Goal: Information Seeking & Learning: Learn about a topic

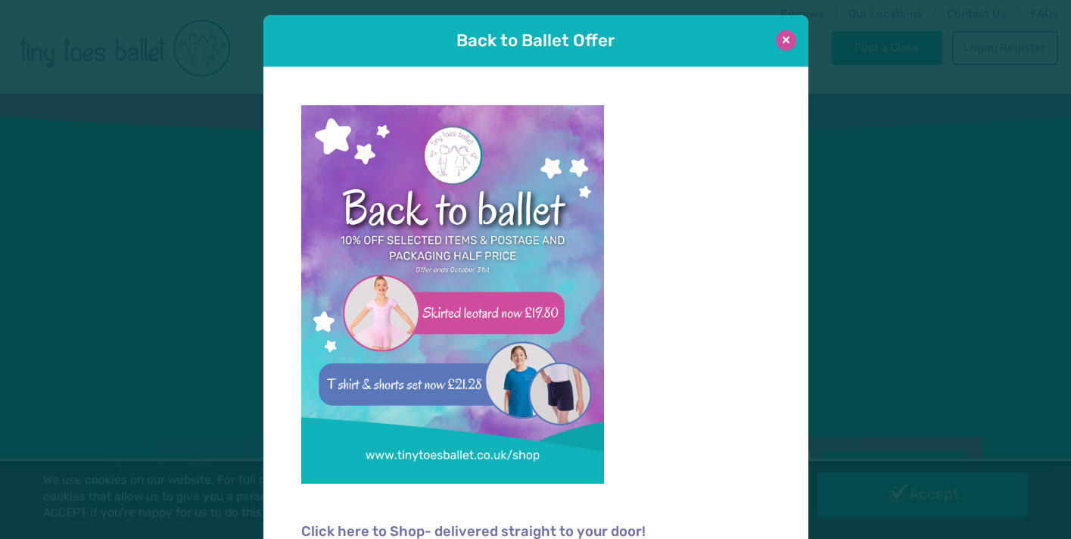
click at [783, 46] on button at bounding box center [786, 40] width 20 height 20
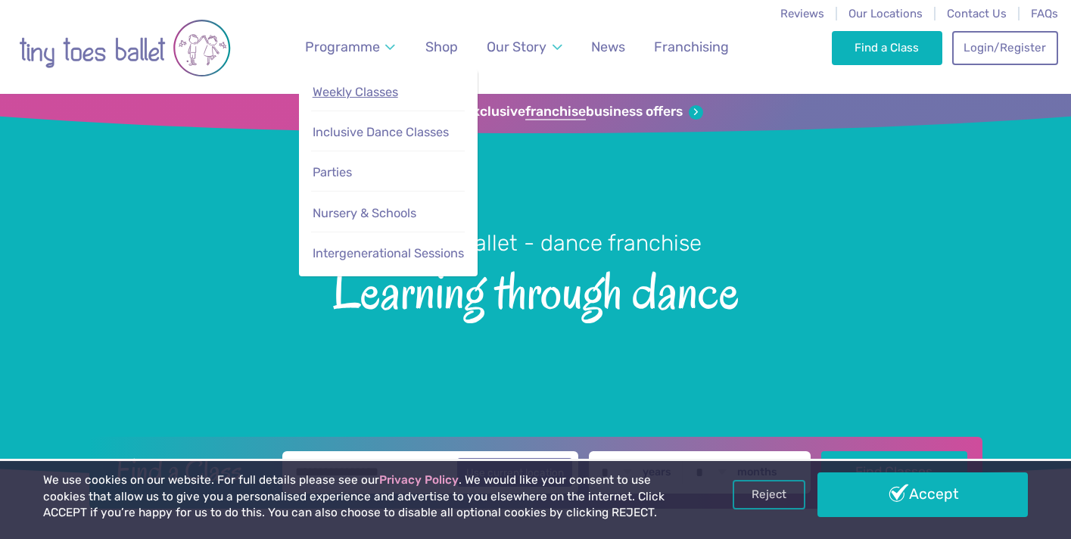
click at [359, 97] on span "Weekly Classes" at bounding box center [356, 92] width 86 height 14
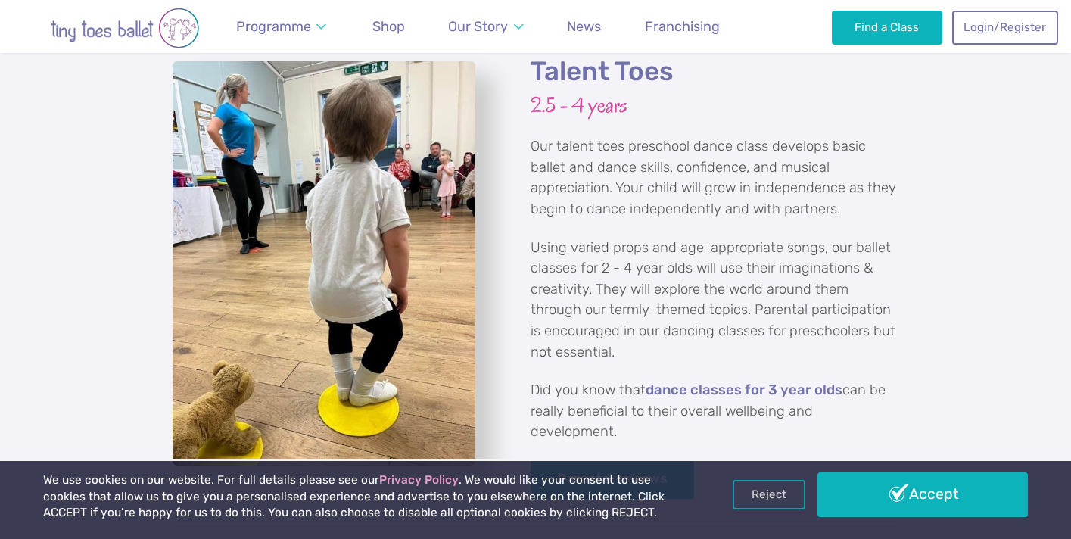
scroll to position [2492, 0]
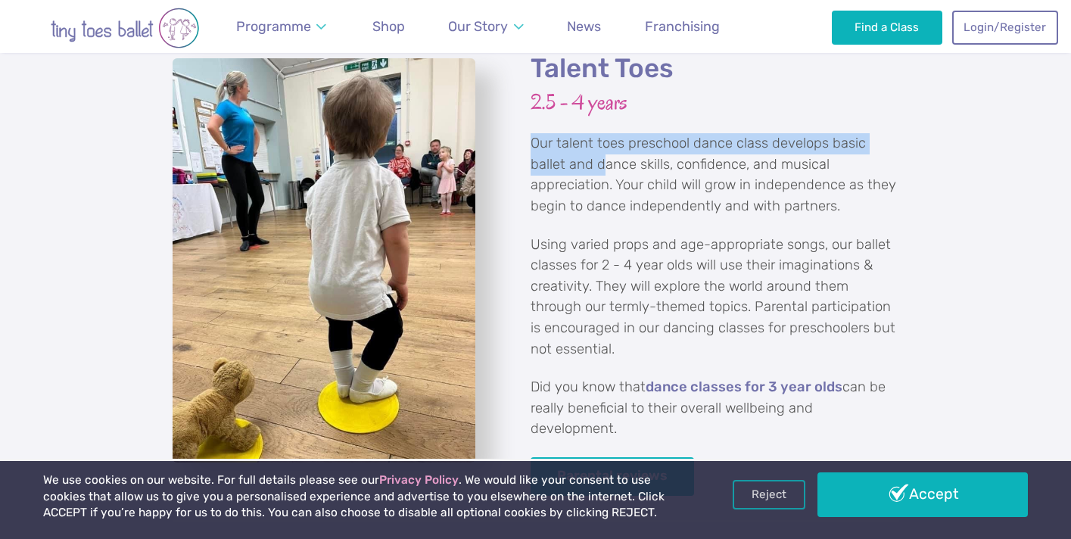
drag, startPoint x: 532, startPoint y: 121, endPoint x: 594, endPoint y: 135, distance: 63.5
click at [594, 135] on p "Our talent toes preschool dance class develops basic ballet and dance skills, c…" at bounding box center [714, 174] width 369 height 83
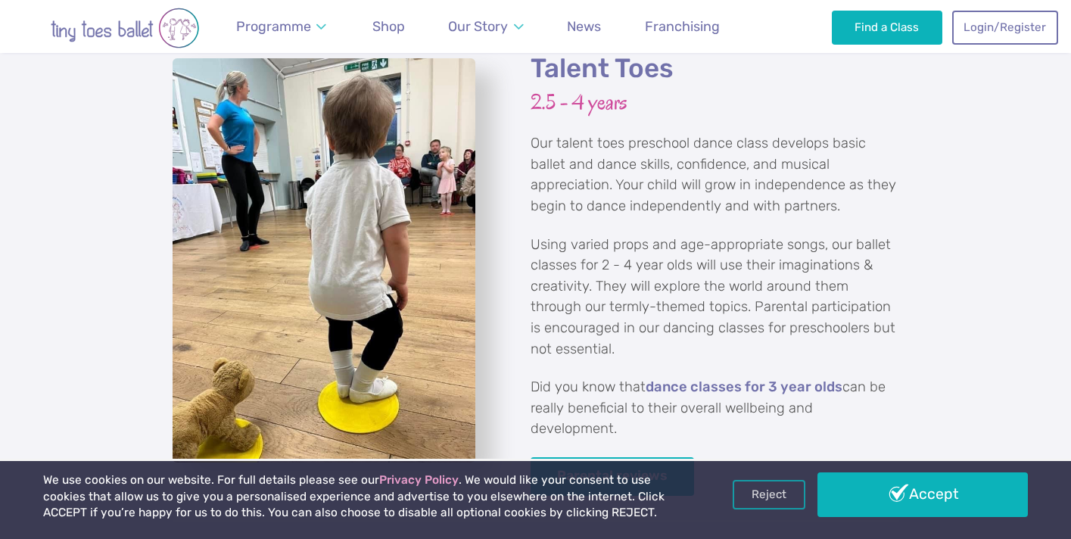
click at [533, 205] on div "Talent Toes 2.5 - 4 years Our talent toes preschool dance class develops basic …" at bounding box center [706, 273] width 386 height 443
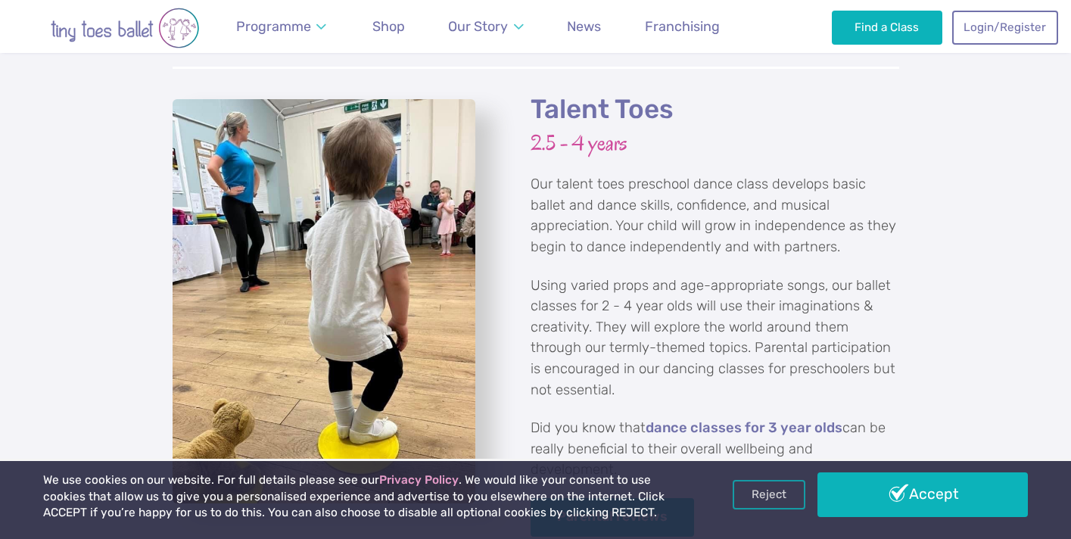
scroll to position [2437, 0]
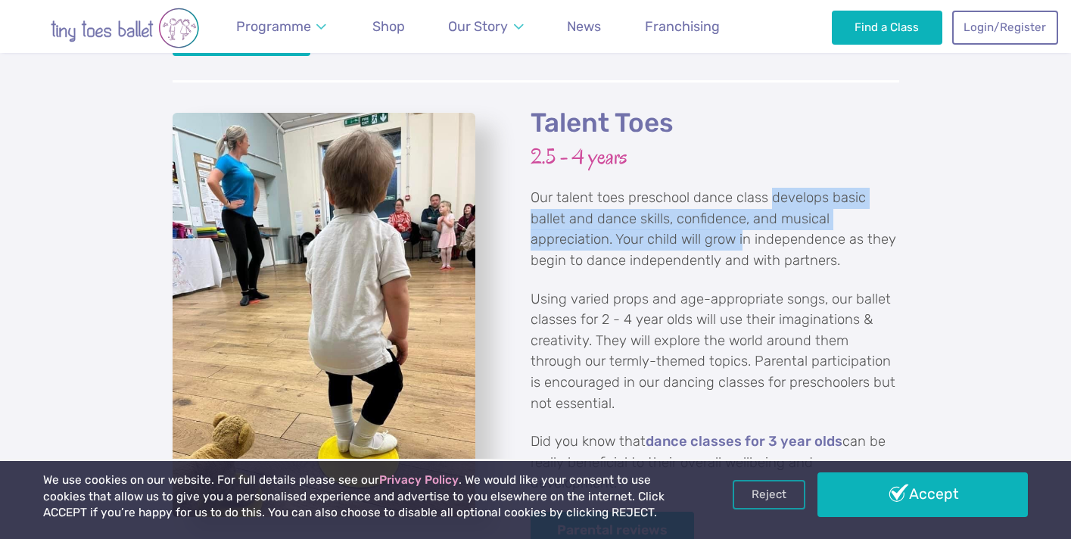
drag, startPoint x: 772, startPoint y: 176, endPoint x: 742, endPoint y: 222, distance: 54.8
click at [742, 222] on p "Our talent toes preschool dance class develops basic ballet and dance skills, c…" at bounding box center [714, 229] width 369 height 83
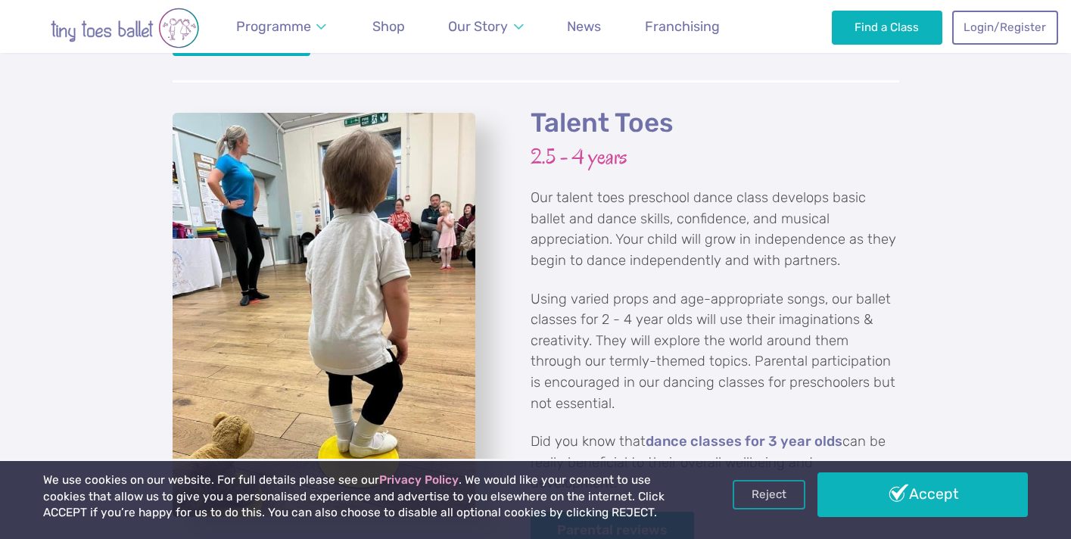
click at [784, 239] on p "Our talent toes preschool dance class develops basic ballet and dance skills, c…" at bounding box center [714, 229] width 369 height 83
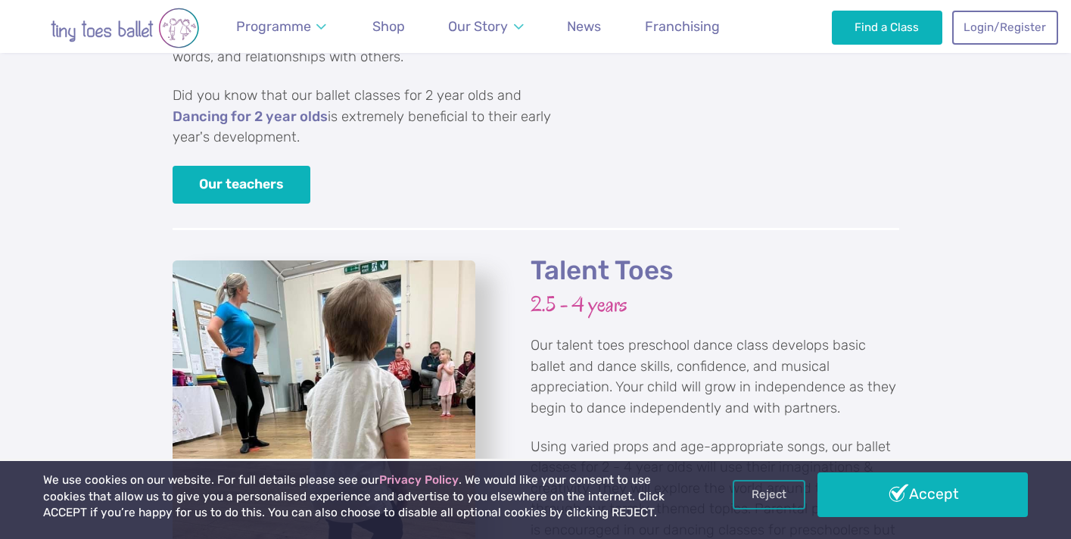
scroll to position [2291, 0]
